Goal: Task Accomplishment & Management: Manage account settings

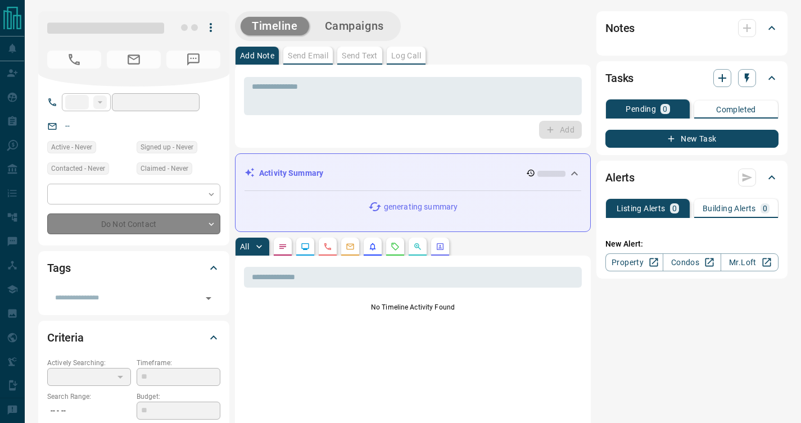
type input "**"
type input "**********"
type input "**"
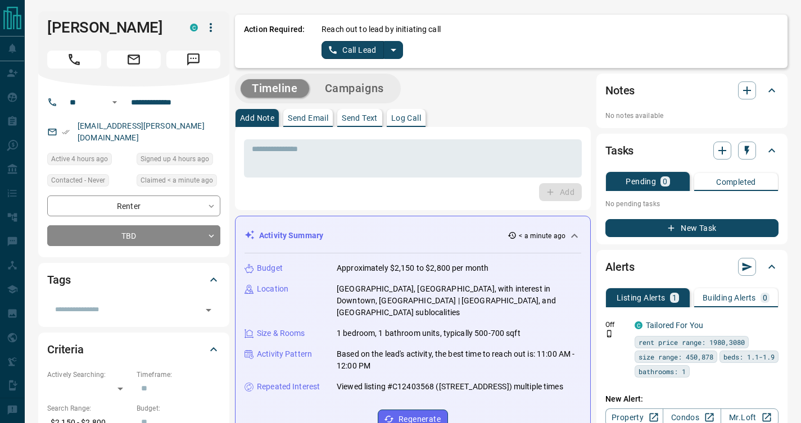
click at [391, 53] on icon "split button" at bounding box center [393, 49] width 13 height 13
click at [375, 87] on li "Log Manual Call" at bounding box center [362, 88] width 69 height 17
click at [368, 48] on button "Log Manual Call" at bounding box center [359, 50] width 74 height 18
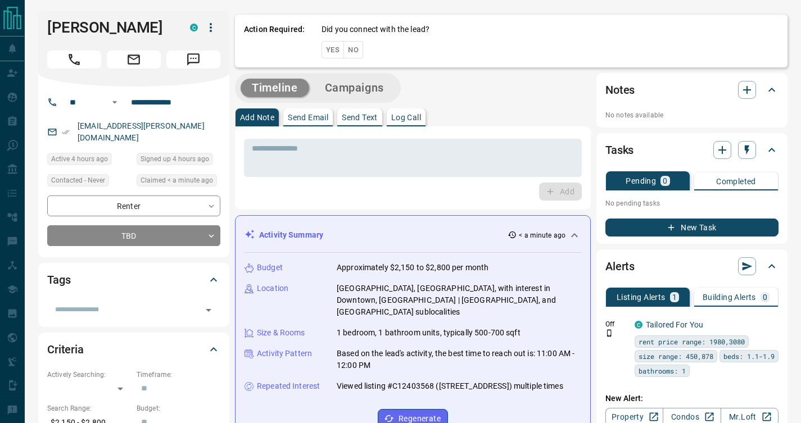
click at [324, 47] on button "Yes" at bounding box center [333, 49] width 22 height 17
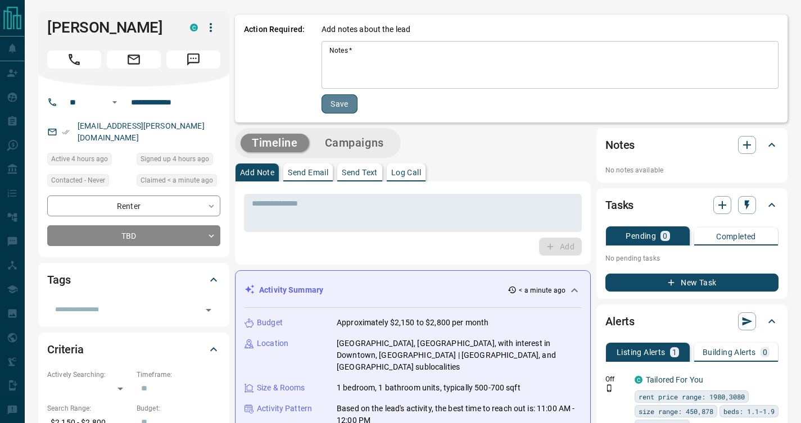
click at [349, 107] on button "Save" at bounding box center [340, 103] width 36 height 19
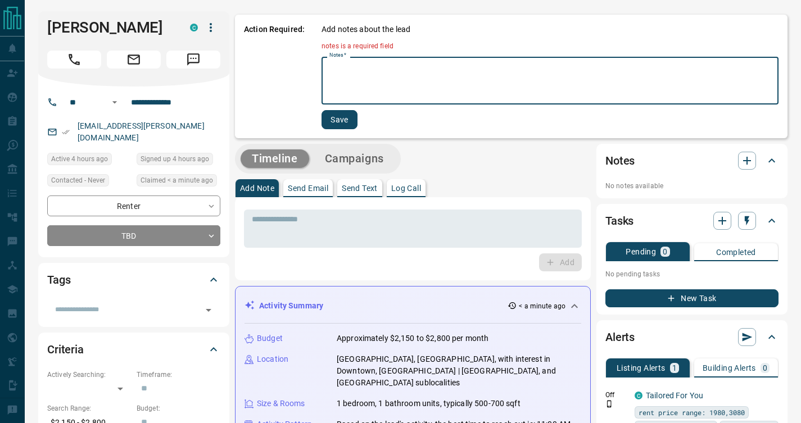
click at [363, 87] on textarea "Notes   *" at bounding box center [550, 81] width 441 height 38
type textarea "********"
click at [340, 123] on button "Save" at bounding box center [339, 119] width 36 height 19
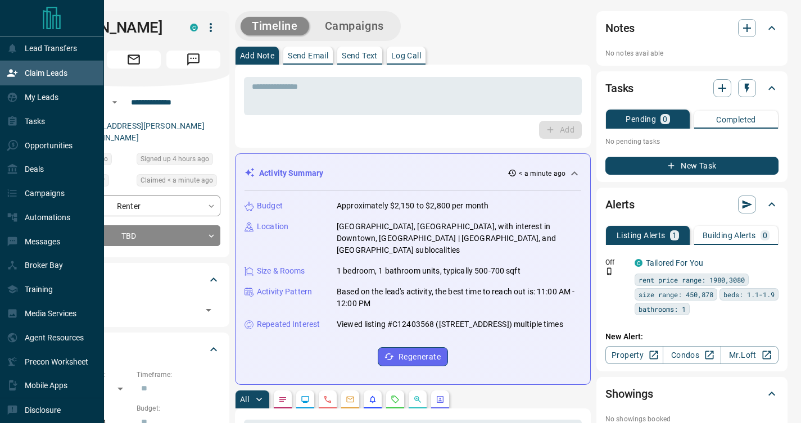
click at [10, 78] on icon at bounding box center [12, 72] width 11 height 11
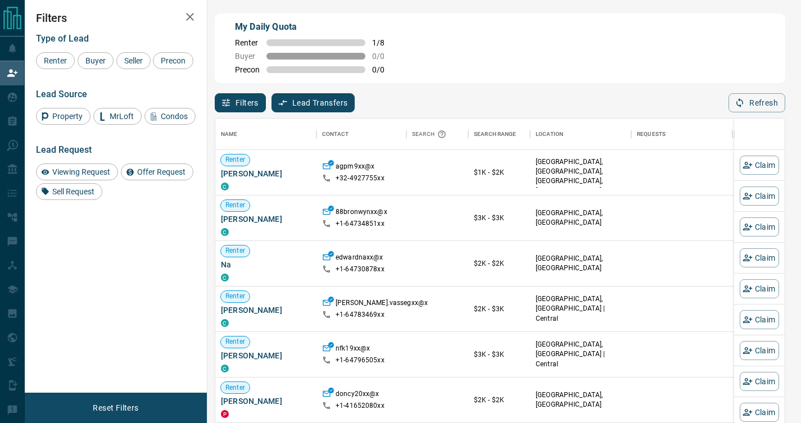
scroll to position [312, 561]
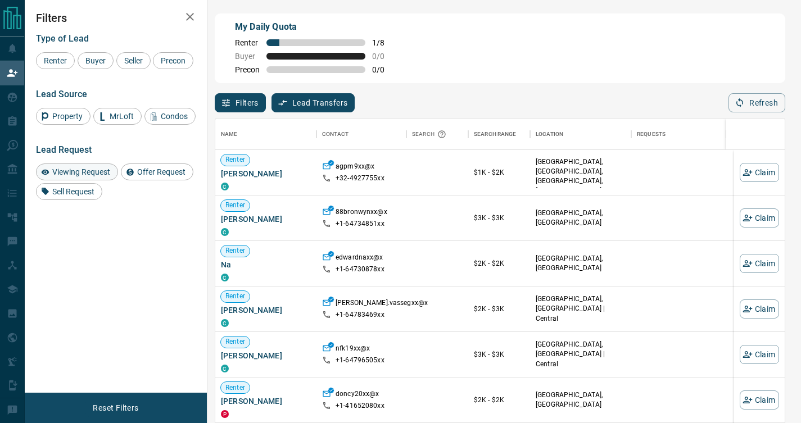
click at [96, 173] on span "Viewing Request" at bounding box center [81, 172] width 66 height 9
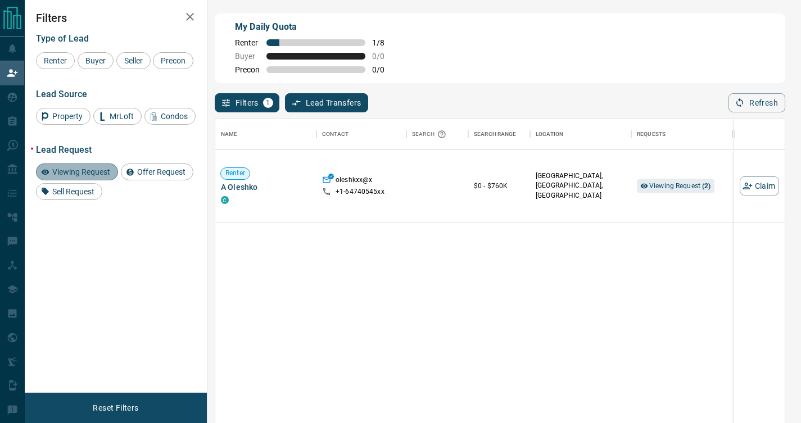
click at [76, 169] on span "Viewing Request" at bounding box center [81, 172] width 66 height 9
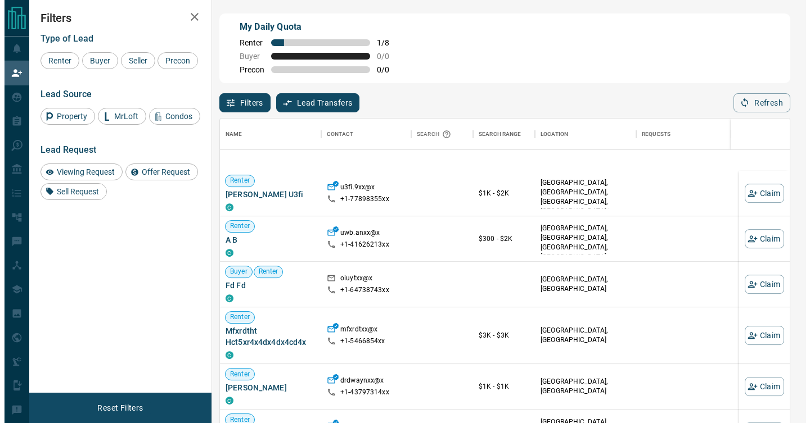
scroll to position [3505, 0]
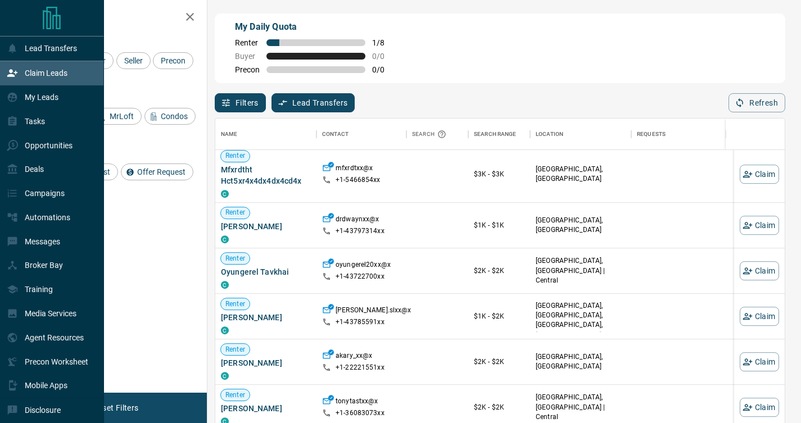
click at [33, 73] on p "Claim Leads" at bounding box center [46, 73] width 43 height 9
click at [30, 104] on div "My Leads" at bounding box center [33, 97] width 52 height 19
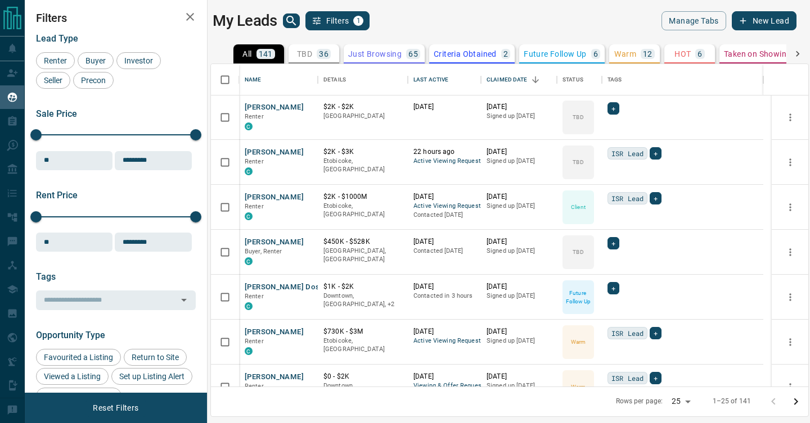
scroll to position [281, 0]
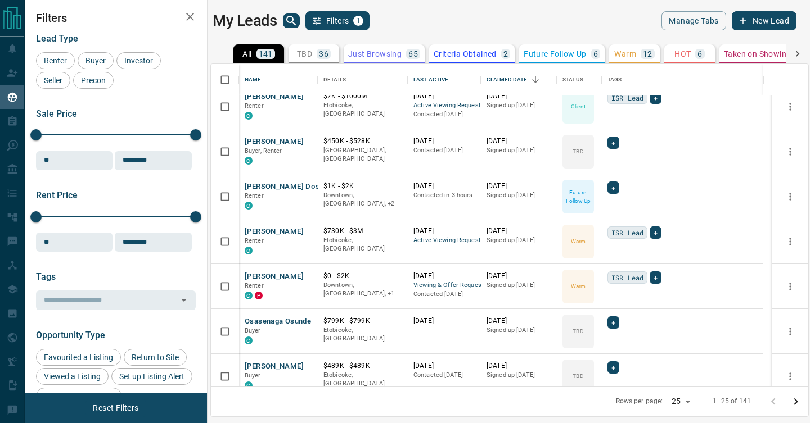
click at [296, 22] on icon "search button" at bounding box center [291, 20] width 13 height 13
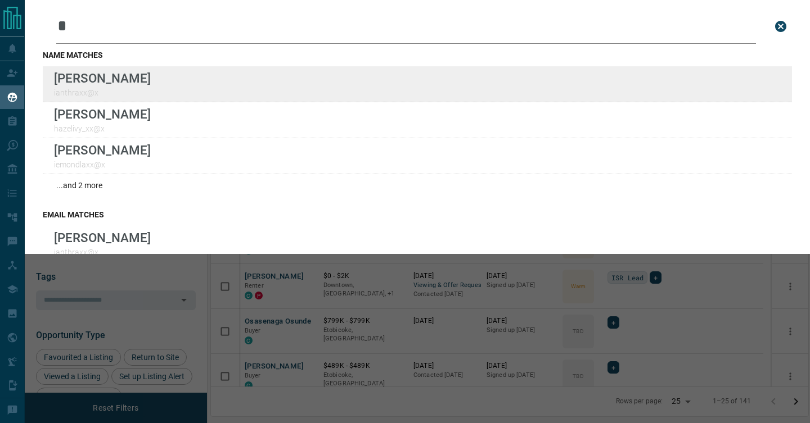
type input "*"
click at [0, 0] on div "Lead Transfers Claim Leads My Leads Tasks Opportunities Deals Campaigns Automat…" at bounding box center [405, 204] width 810 height 409
